Goal: Check status: Check status

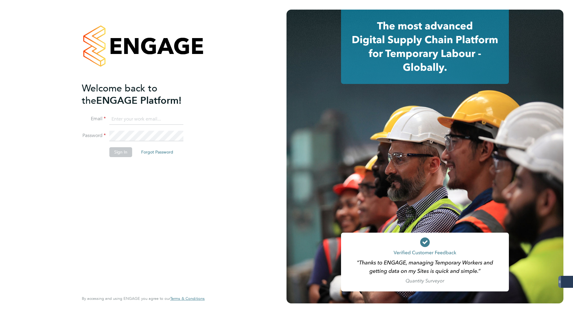
type input "karolina.linda@gattacaplc.com"
click at [117, 150] on button "Sign In" at bounding box center [120, 152] width 23 height 10
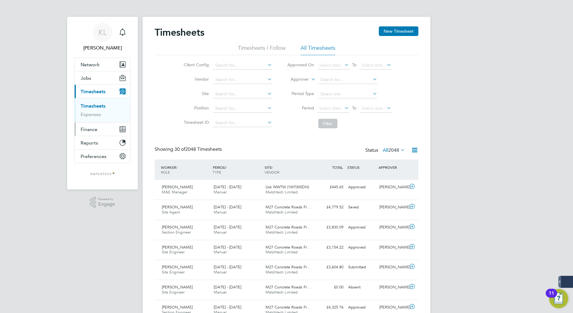
click at [90, 129] on span "Finance" at bounding box center [89, 129] width 17 height 6
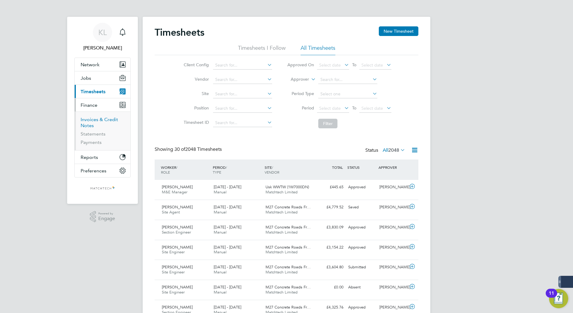
click at [99, 120] on link "Invoices & Credit Notes" at bounding box center [99, 123] width 37 height 12
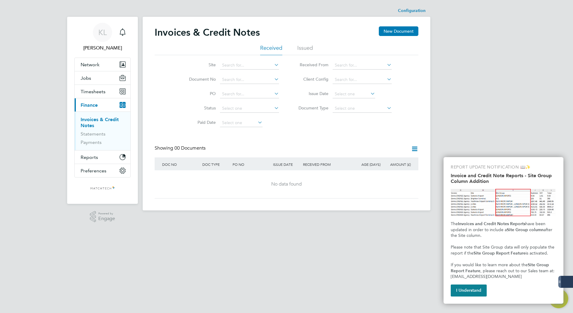
click at [298, 46] on li "Issued" at bounding box center [305, 49] width 16 height 11
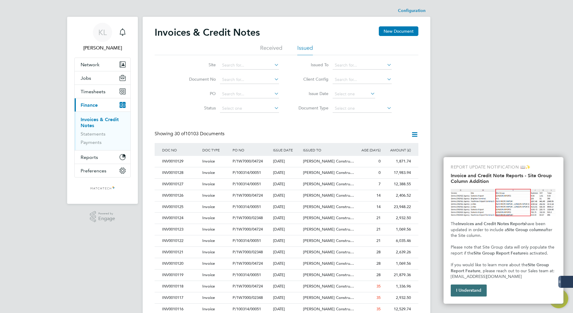
click at [472, 294] on button "I Understand" at bounding box center [469, 290] width 36 height 12
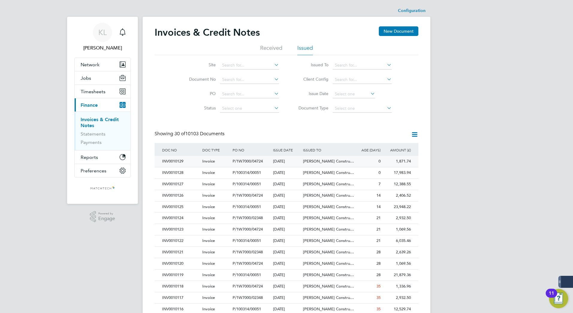
click at [176, 161] on div "INV0010129" at bounding box center [181, 161] width 40 height 11
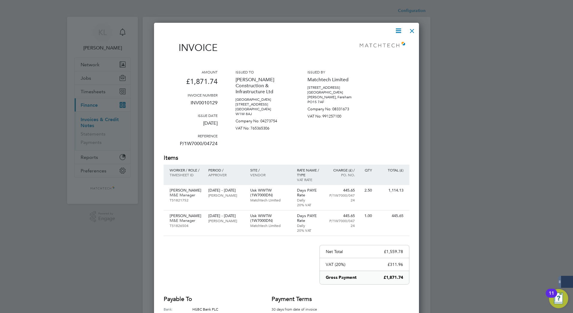
click at [207, 100] on p "INV0010129" at bounding box center [191, 105] width 54 height 16
click at [206, 100] on p "INV0010129" at bounding box center [191, 105] width 54 height 16
copy p "INV0010129"
drag, startPoint x: 413, startPoint y: 30, endPoint x: 407, endPoint y: 35, distance: 8.1
click at [413, 30] on div at bounding box center [412, 29] width 11 height 11
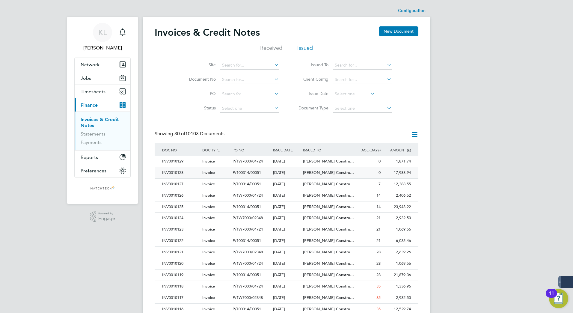
click at [173, 171] on div "INV0010128" at bounding box center [181, 172] width 40 height 11
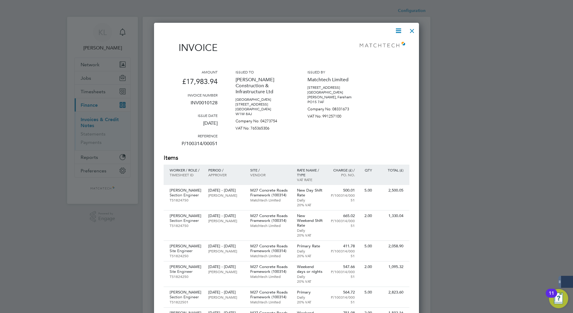
click at [207, 100] on p "INV0010128" at bounding box center [191, 105] width 54 height 16
copy p "INV0010128"
